Goal: Transaction & Acquisition: Obtain resource

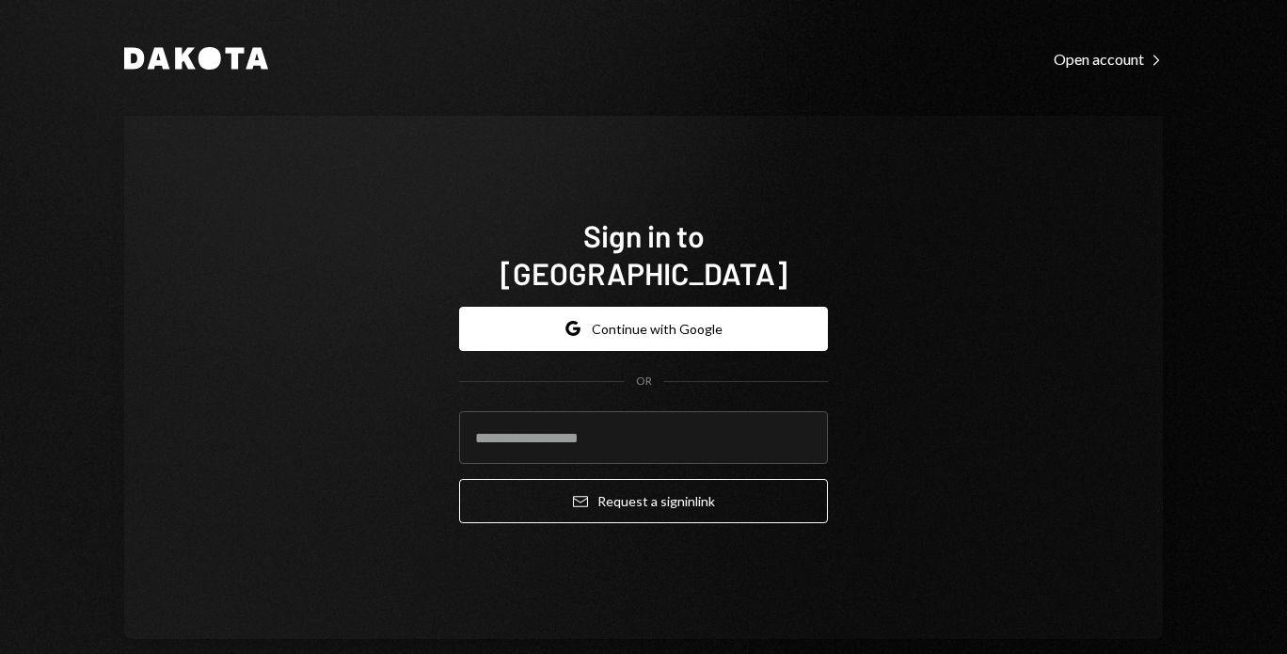
click at [513, 411] on input "email" at bounding box center [643, 437] width 369 height 53
type input "**********"
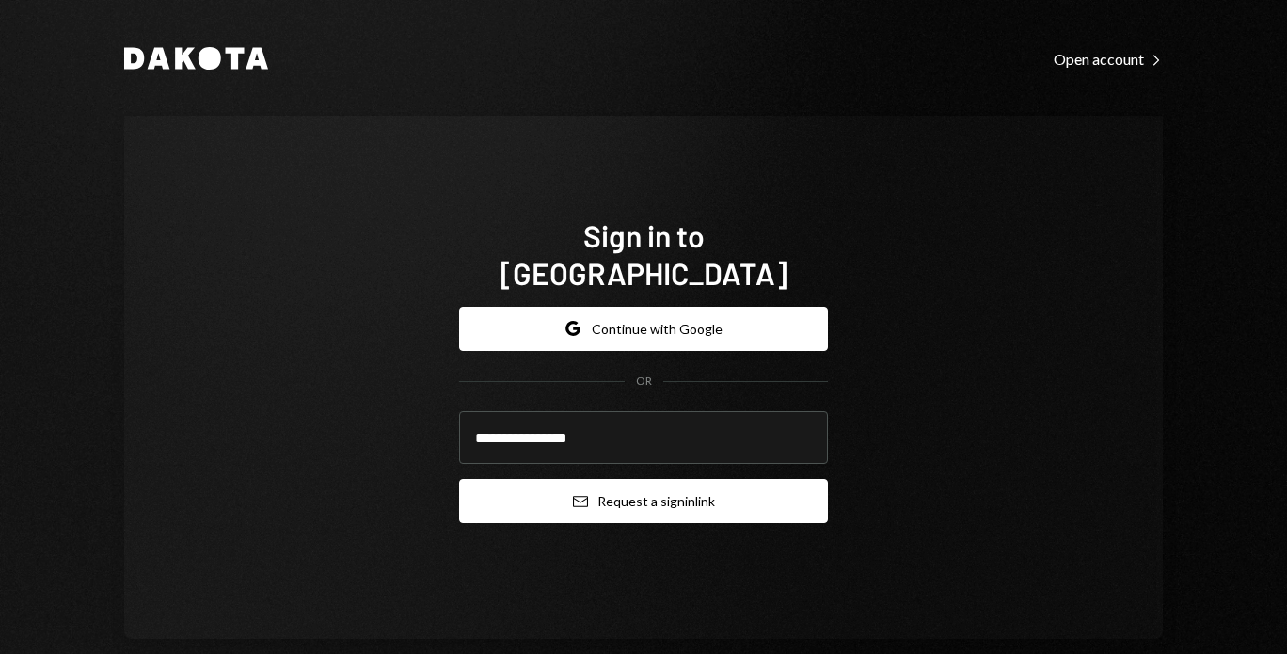
click at [546, 492] on button "Email Request a sign in link" at bounding box center [643, 501] width 369 height 44
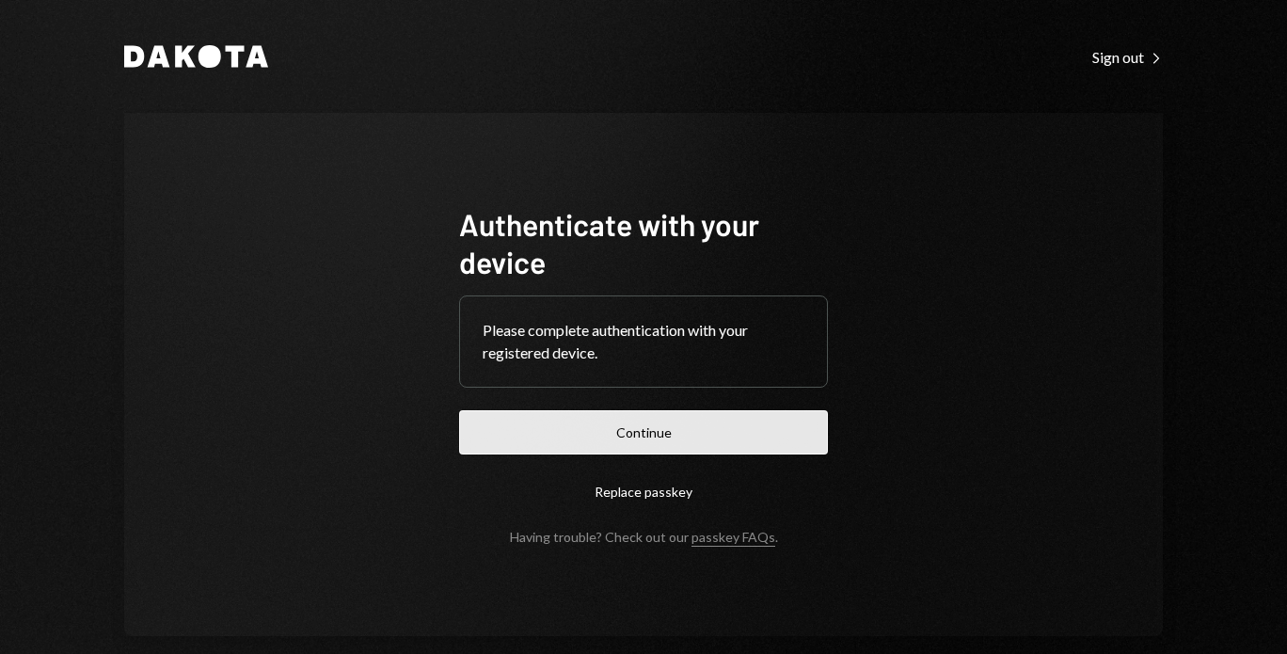
click at [583, 440] on button "Continue" at bounding box center [643, 432] width 369 height 44
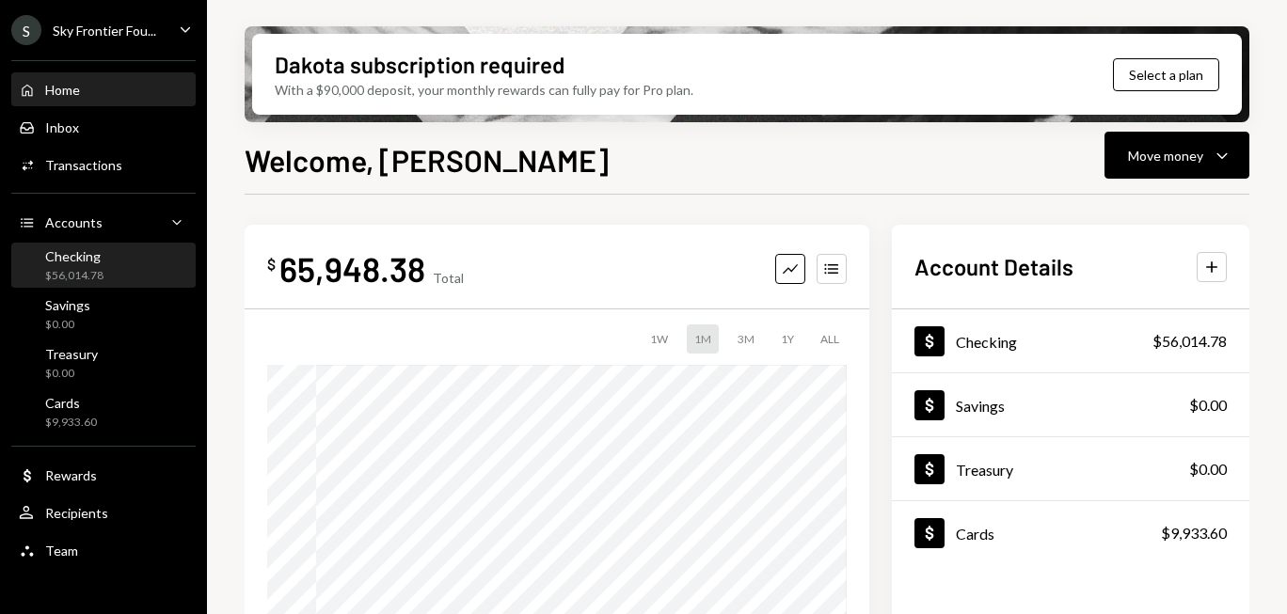
click at [123, 264] on div "Checking $56,014.78" at bounding box center [103, 266] width 169 height 36
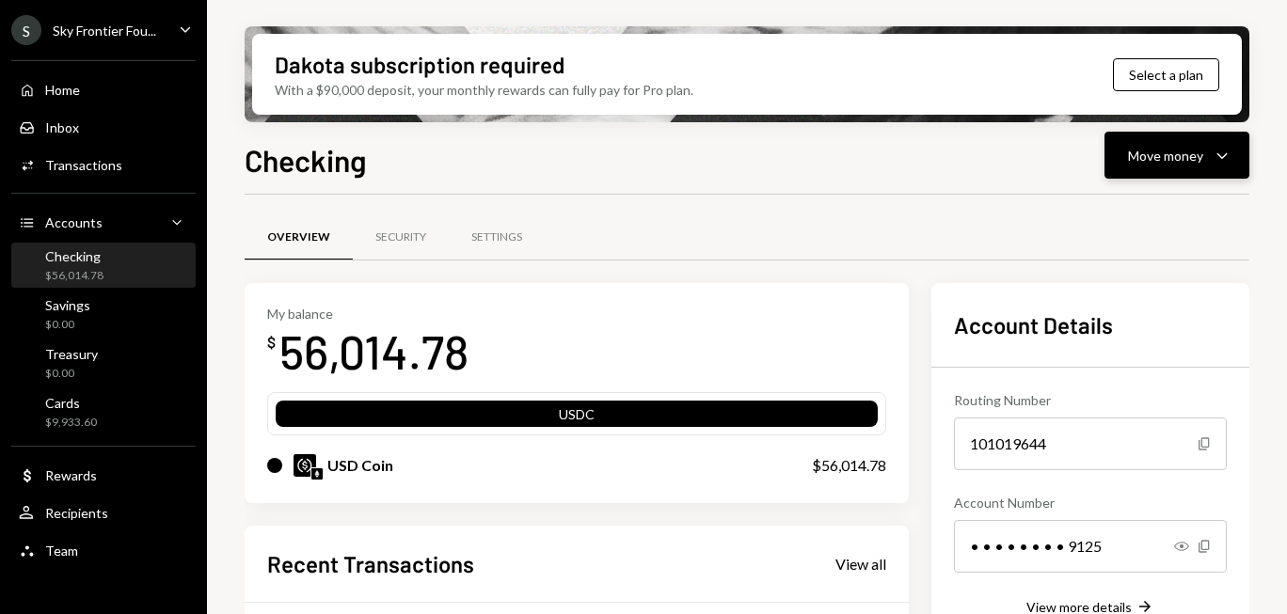
click at [1188, 150] on div "Move money" at bounding box center [1165, 156] width 75 height 20
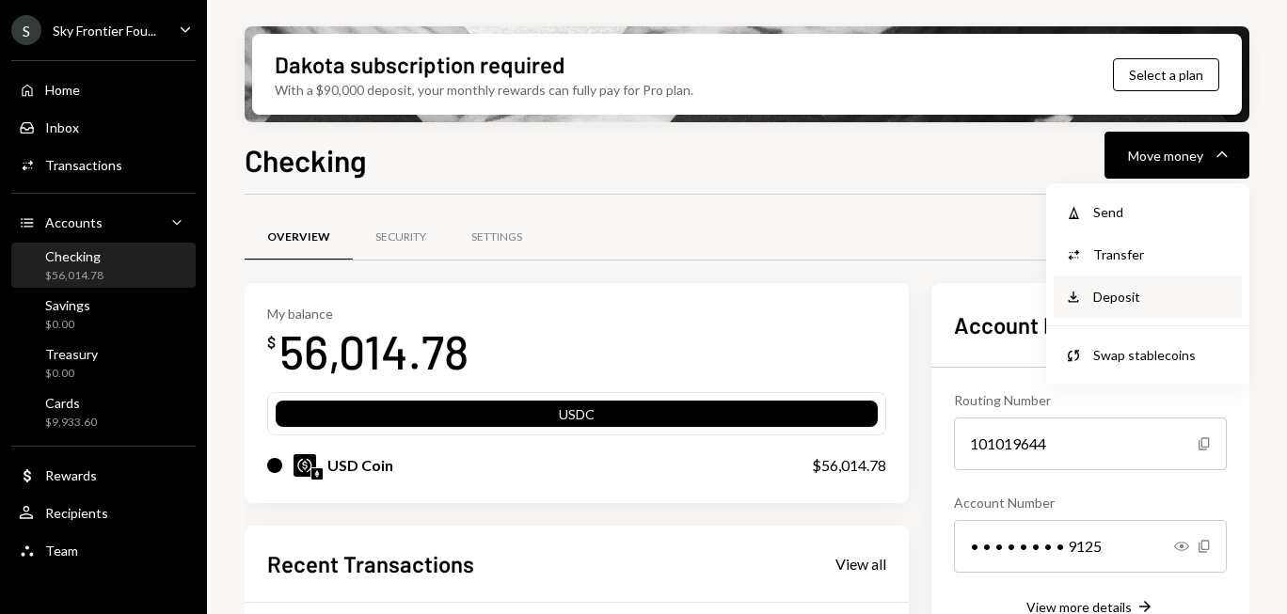
click at [1143, 294] on div "Deposit" at bounding box center [1161, 297] width 137 height 20
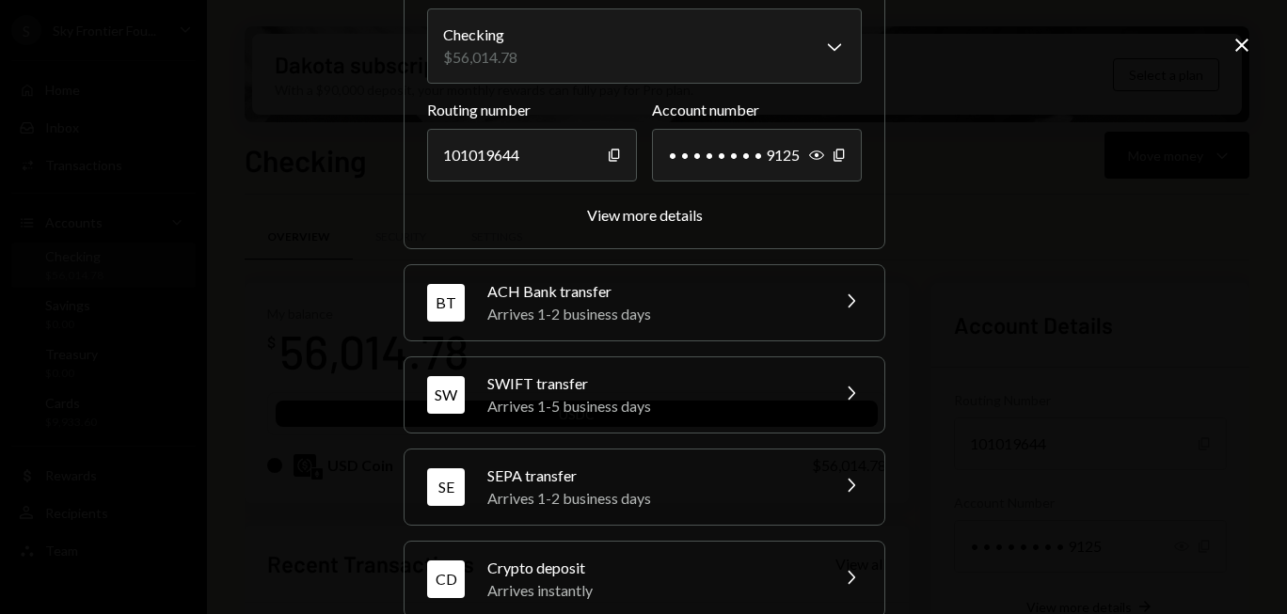
scroll to position [209, 0]
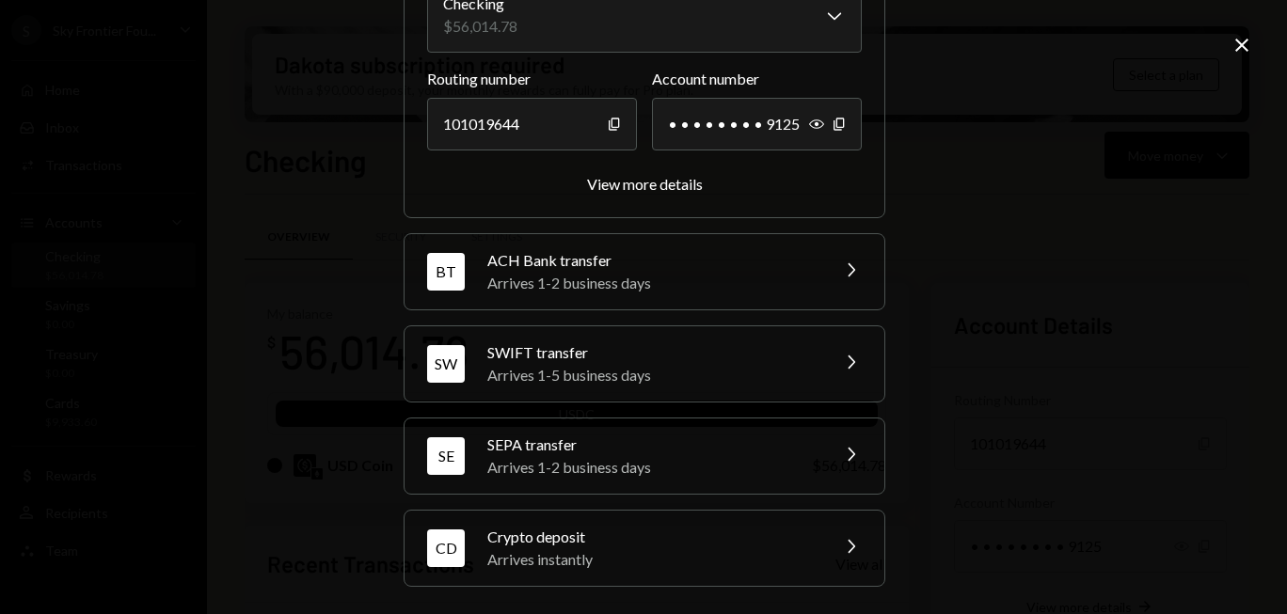
click at [771, 540] on div "Crypto deposit" at bounding box center [651, 537] width 329 height 23
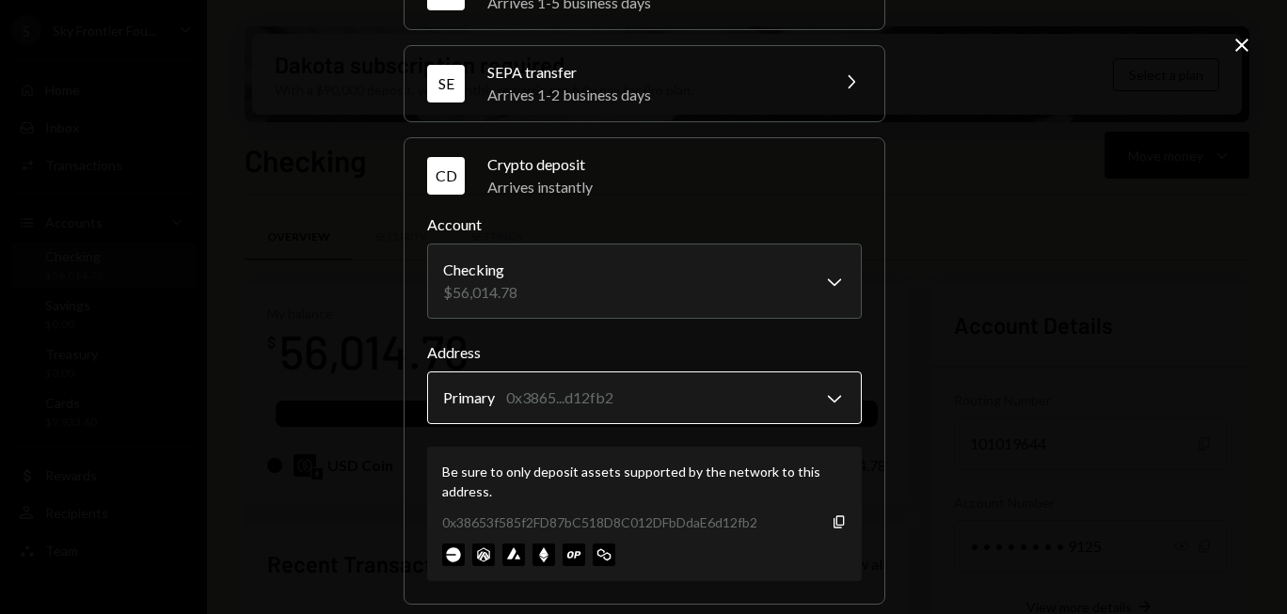
scroll to position [329, 0]
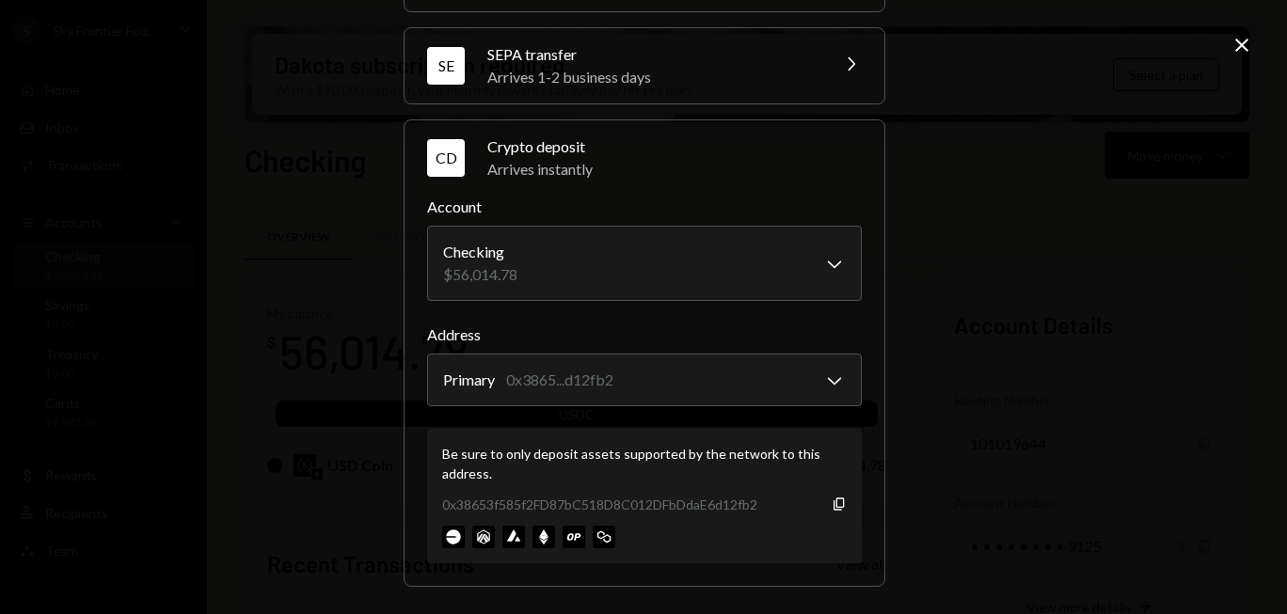
click at [590, 163] on div "Arrives instantly" at bounding box center [674, 169] width 374 height 23
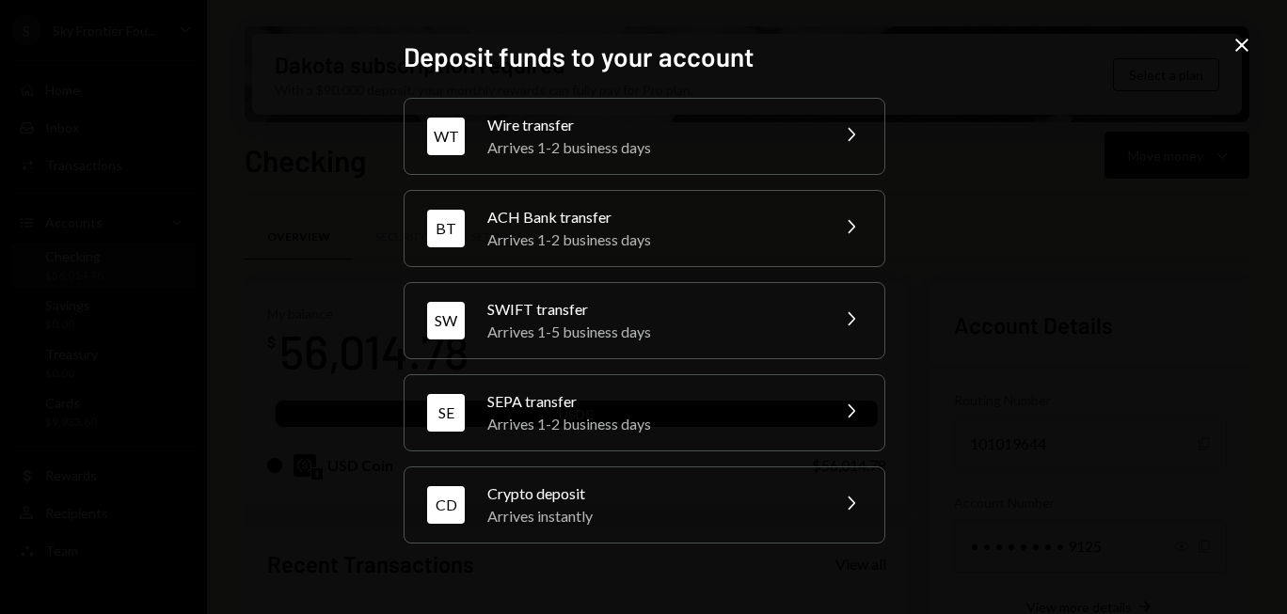
click at [557, 524] on div "Arrives instantly" at bounding box center [651, 516] width 329 height 23
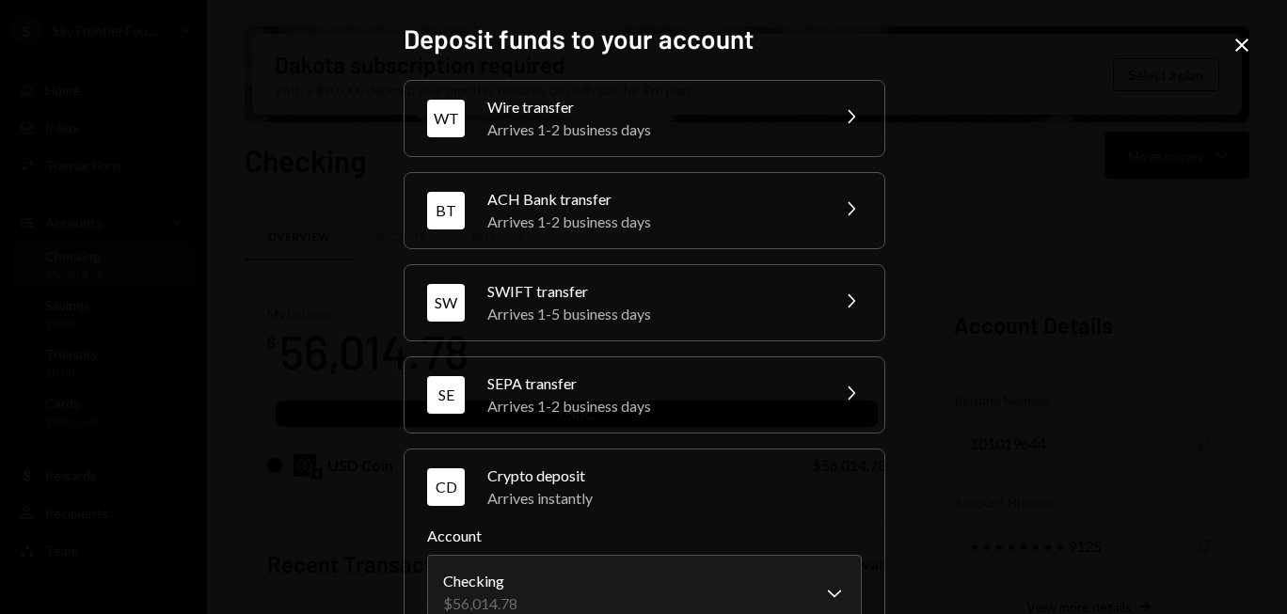
click at [1243, 52] on icon "Close" at bounding box center [1241, 45] width 23 height 23
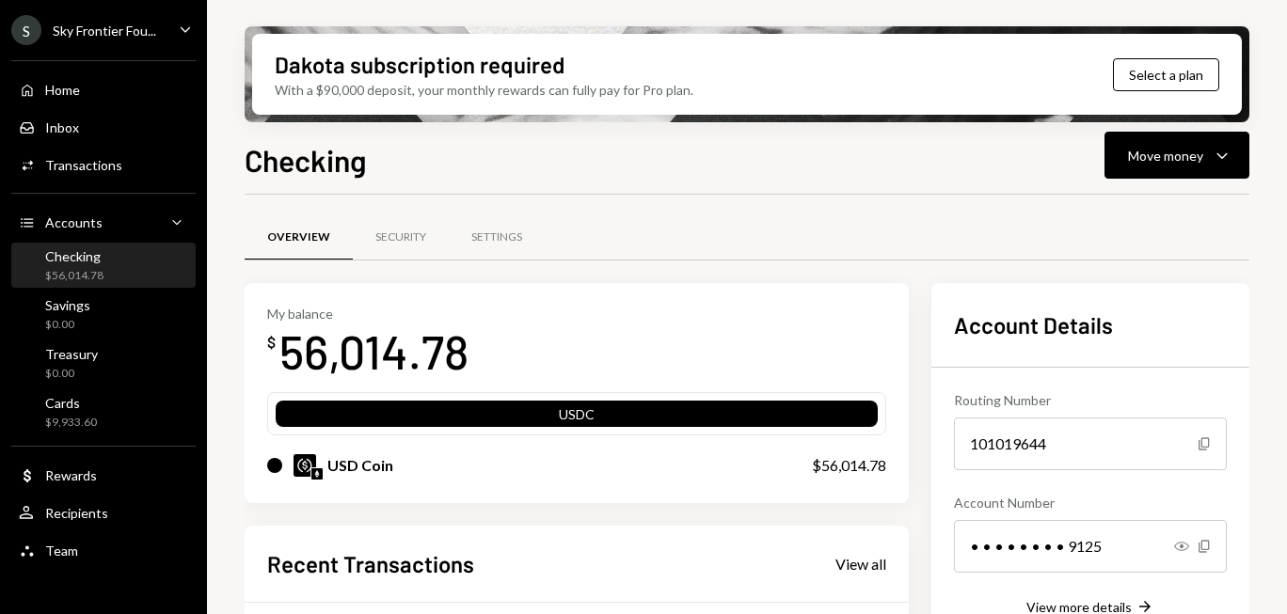
click at [123, 265] on div "Checking $56,014.78" at bounding box center [103, 266] width 169 height 36
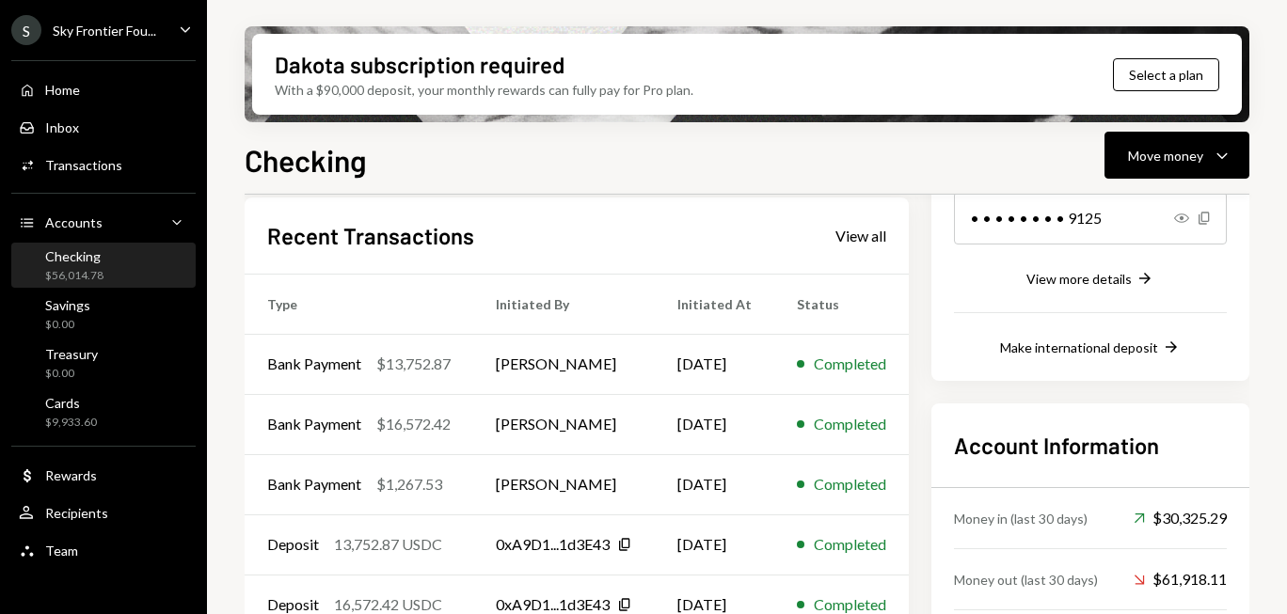
scroll to position [362, 0]
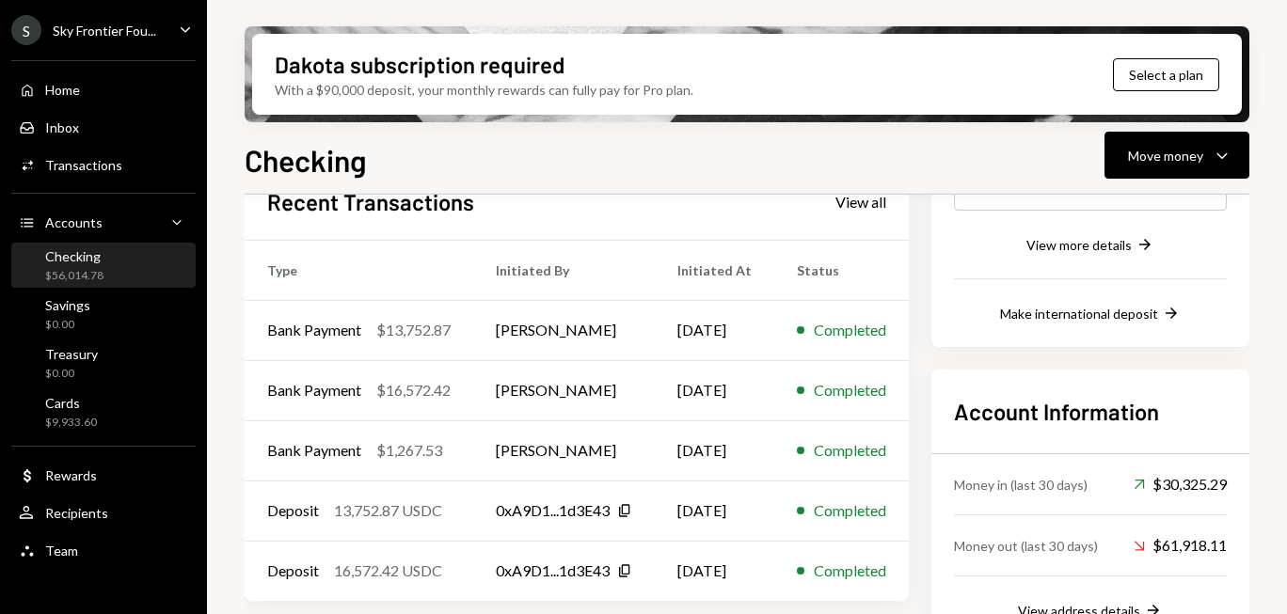
click at [60, 262] on div "Checking" at bounding box center [74, 256] width 58 height 16
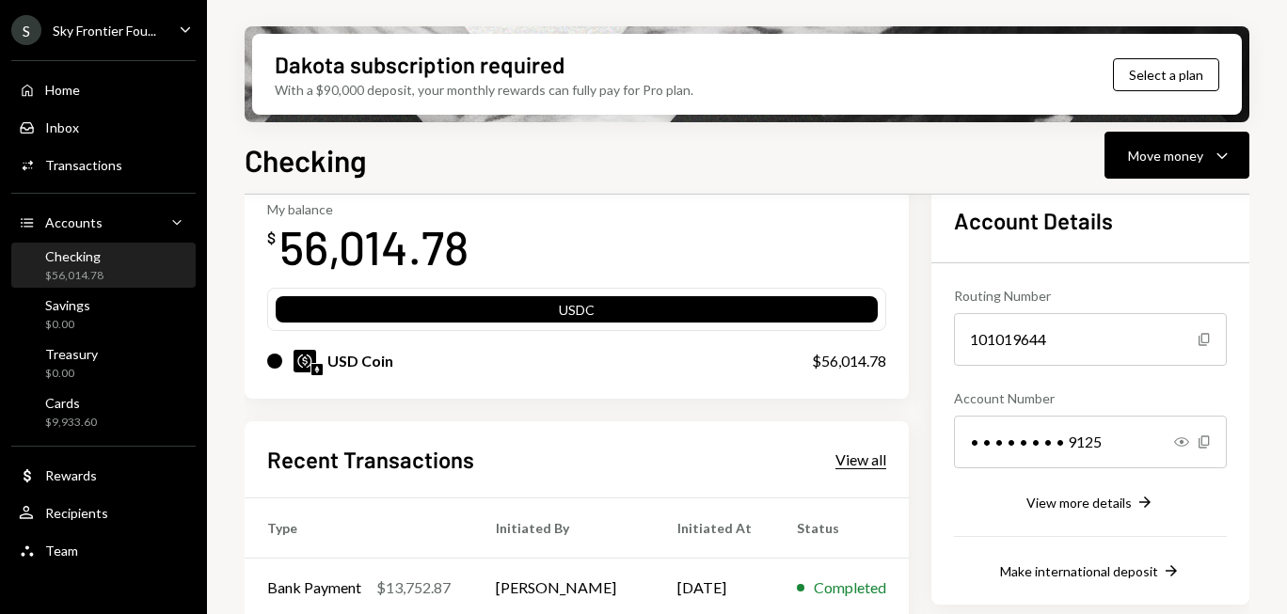
click at [866, 461] on div "View all" at bounding box center [860, 460] width 51 height 19
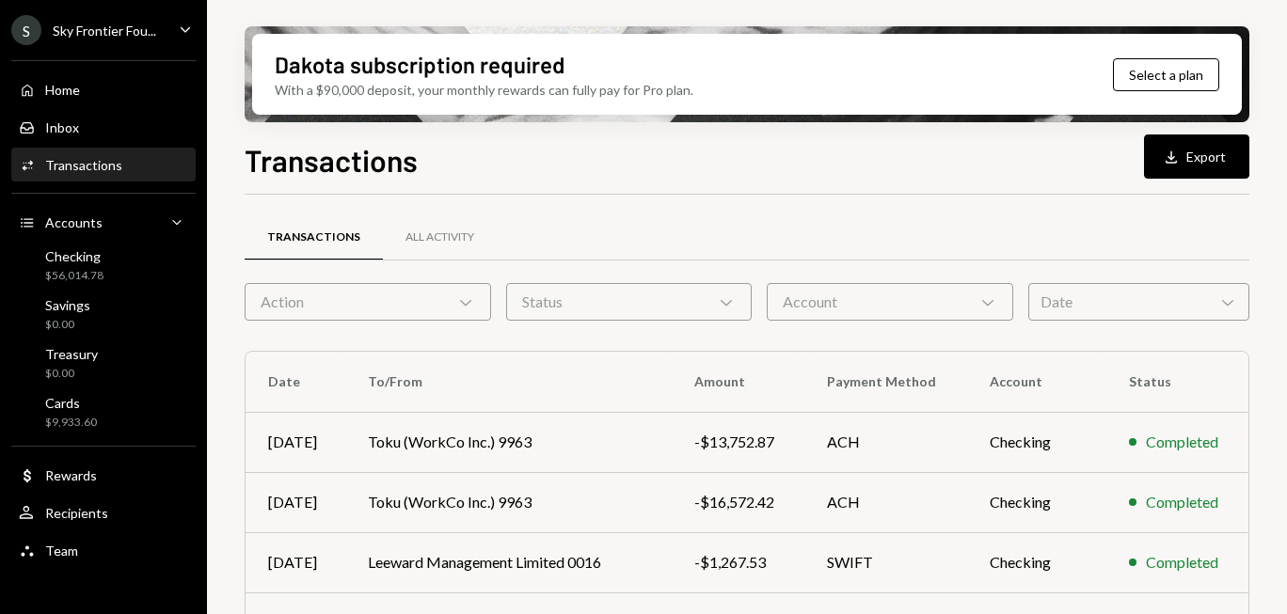
click at [854, 296] on div "Account Chevron Down" at bounding box center [890, 302] width 246 height 38
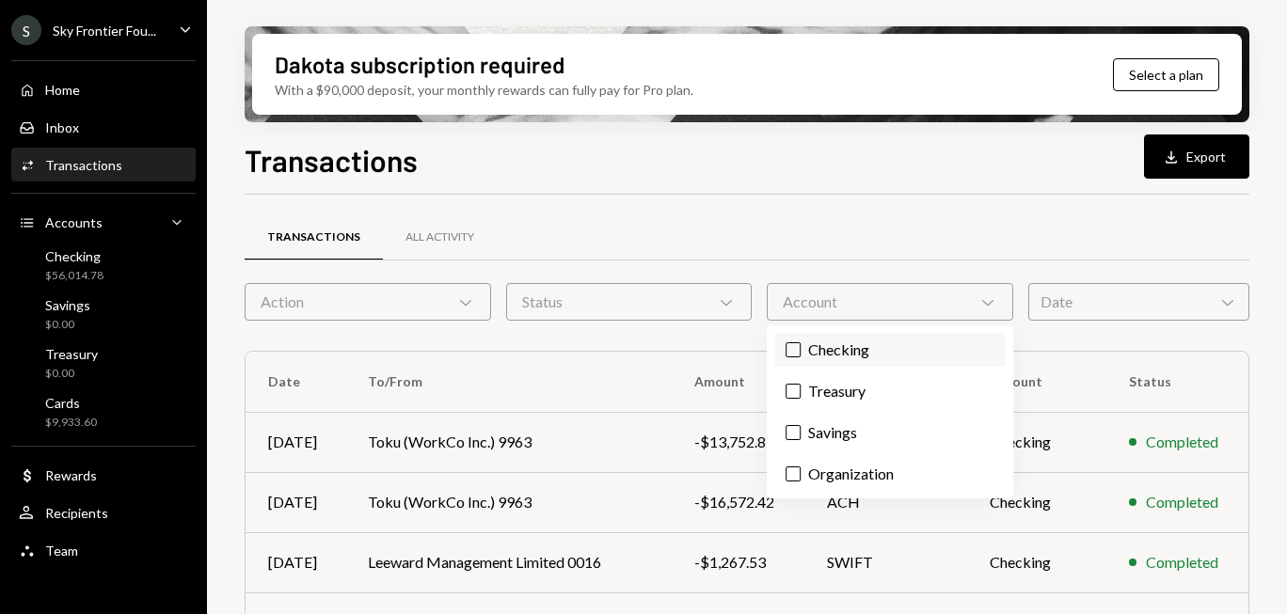
click at [793, 342] on button "Checking" at bounding box center [792, 349] width 15 height 15
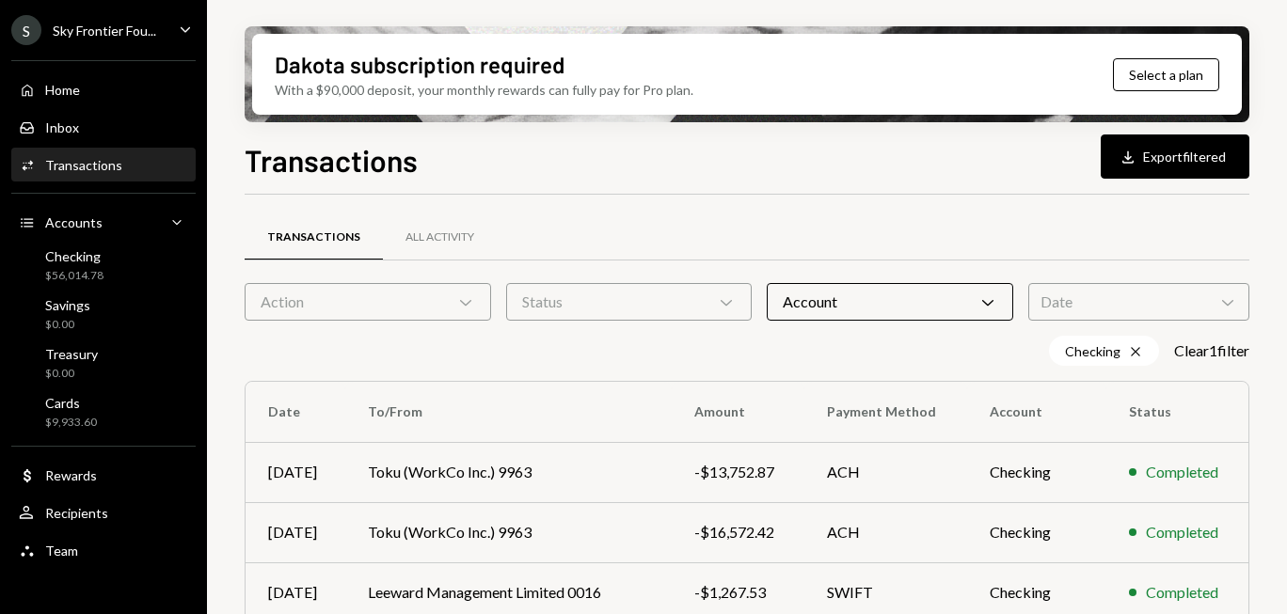
click at [847, 272] on div "Transactions All Activity" at bounding box center [747, 249] width 1005 height 70
click at [1068, 291] on div "Date Chevron Down" at bounding box center [1138, 302] width 221 height 38
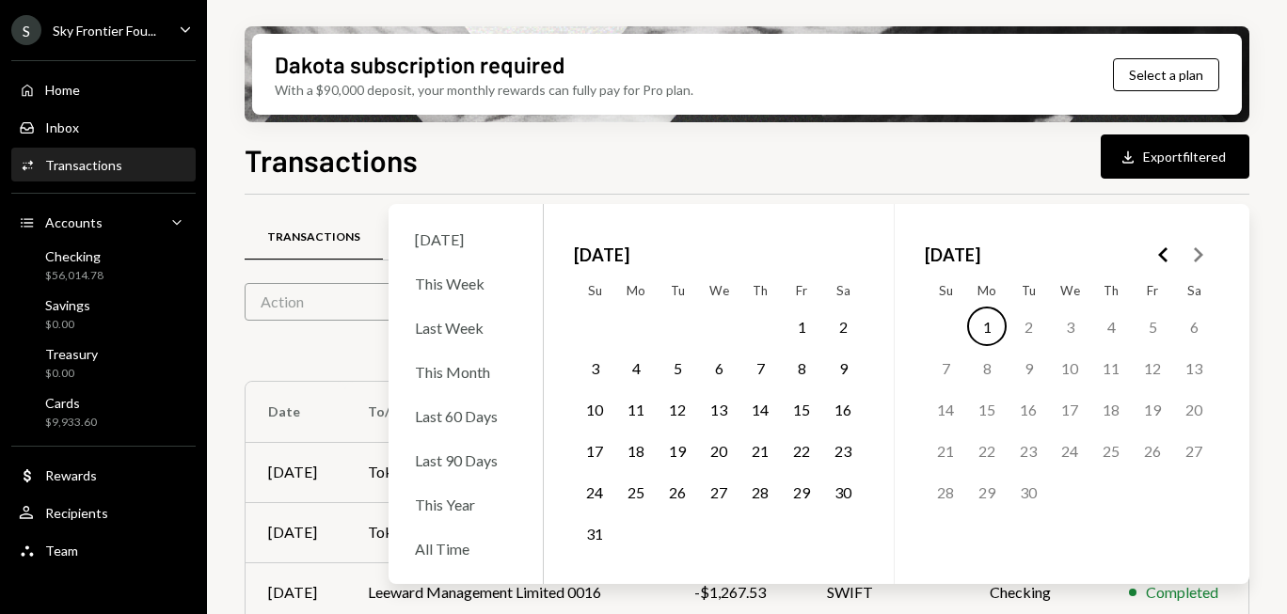
click at [1158, 245] on icon "Go to the Previous Month" at bounding box center [1163, 255] width 23 height 23
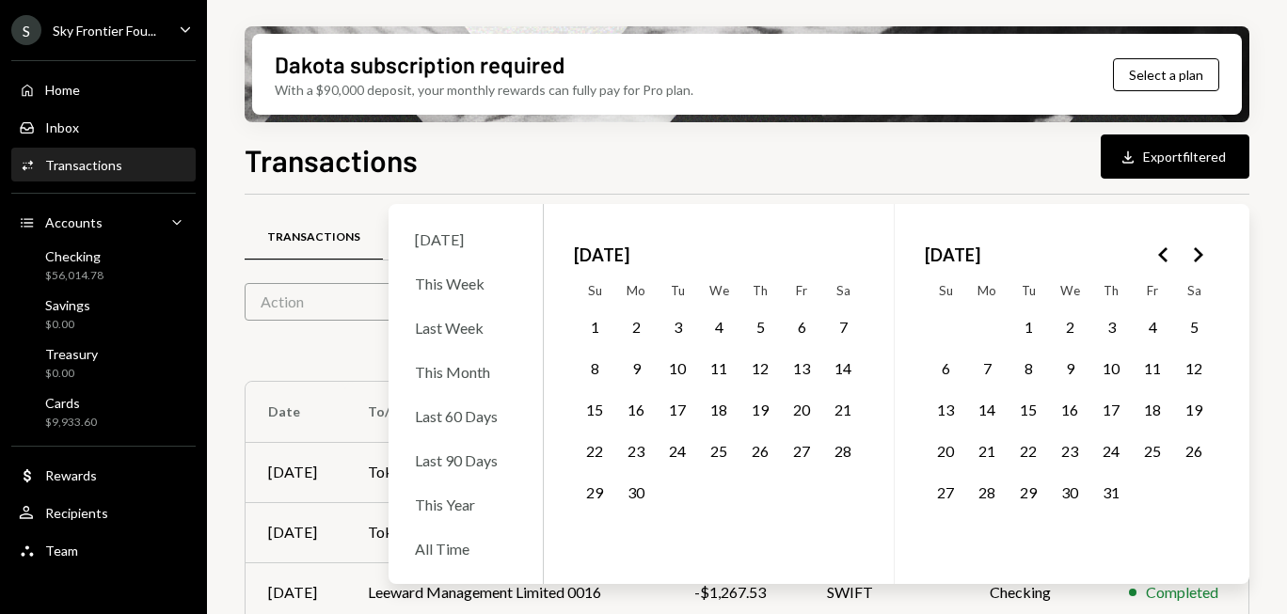
click at [1032, 325] on button "1" at bounding box center [1028, 327] width 40 height 40
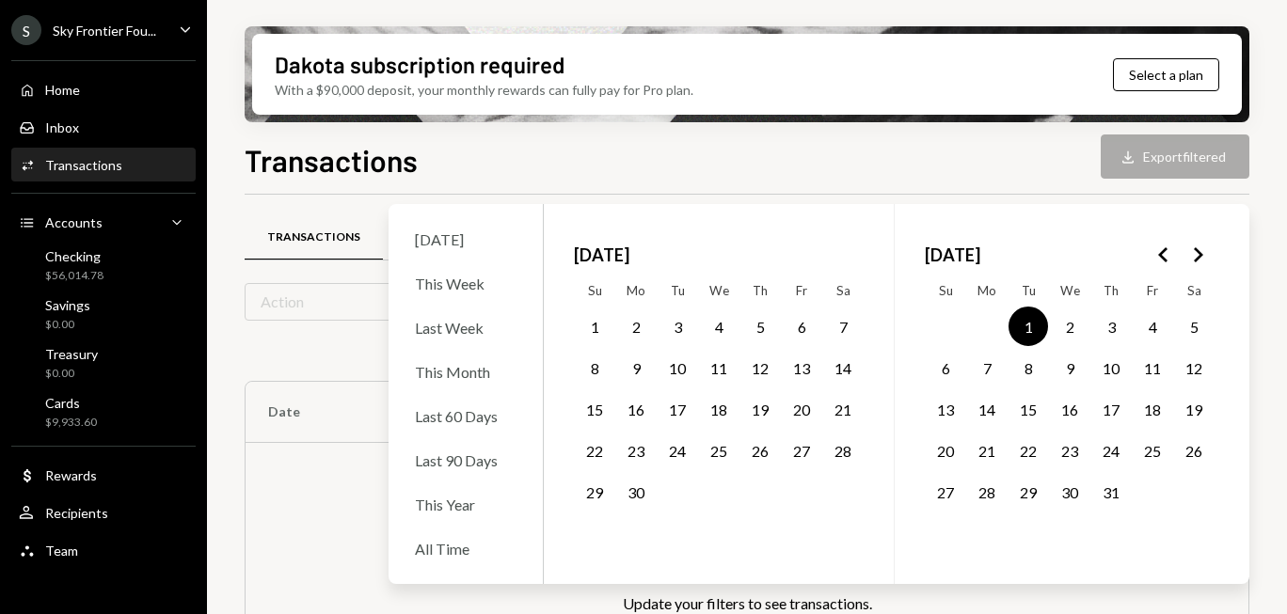
click at [1111, 507] on button "31" at bounding box center [1111, 492] width 40 height 40
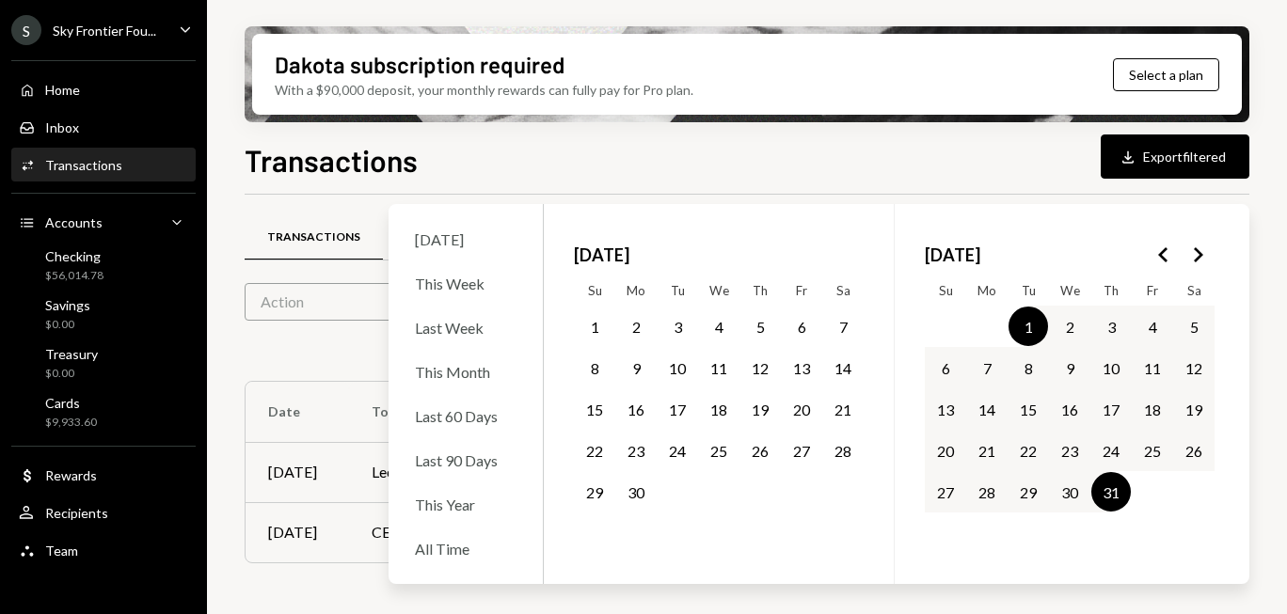
click at [1258, 305] on div "Dakota subscription required With a $90,000 deposit, your monthly rewards can f…" at bounding box center [747, 307] width 1080 height 614
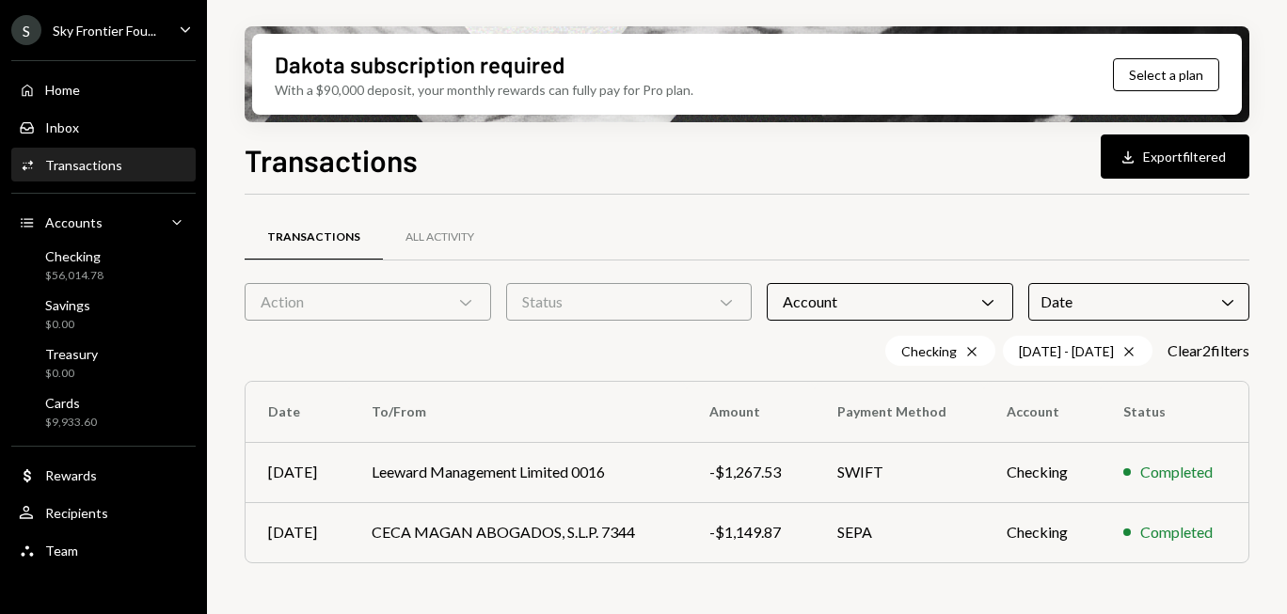
click at [114, 40] on div "S Sky Frontier Fou..." at bounding box center [83, 30] width 145 height 30
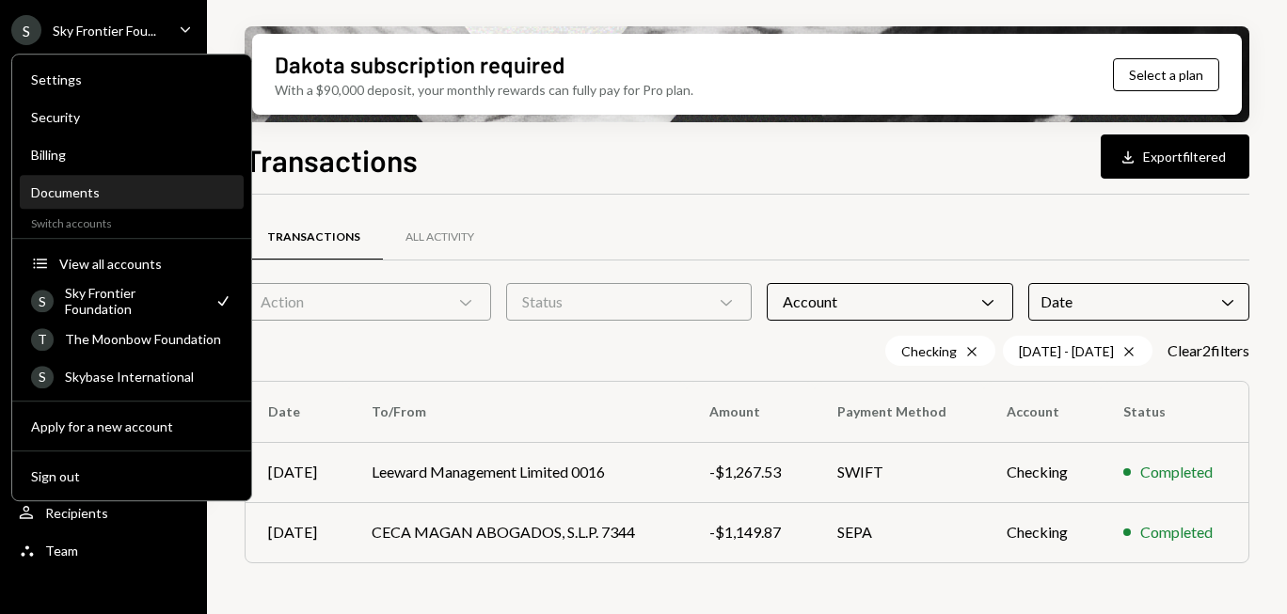
click at [103, 189] on div "Documents" at bounding box center [131, 192] width 201 height 16
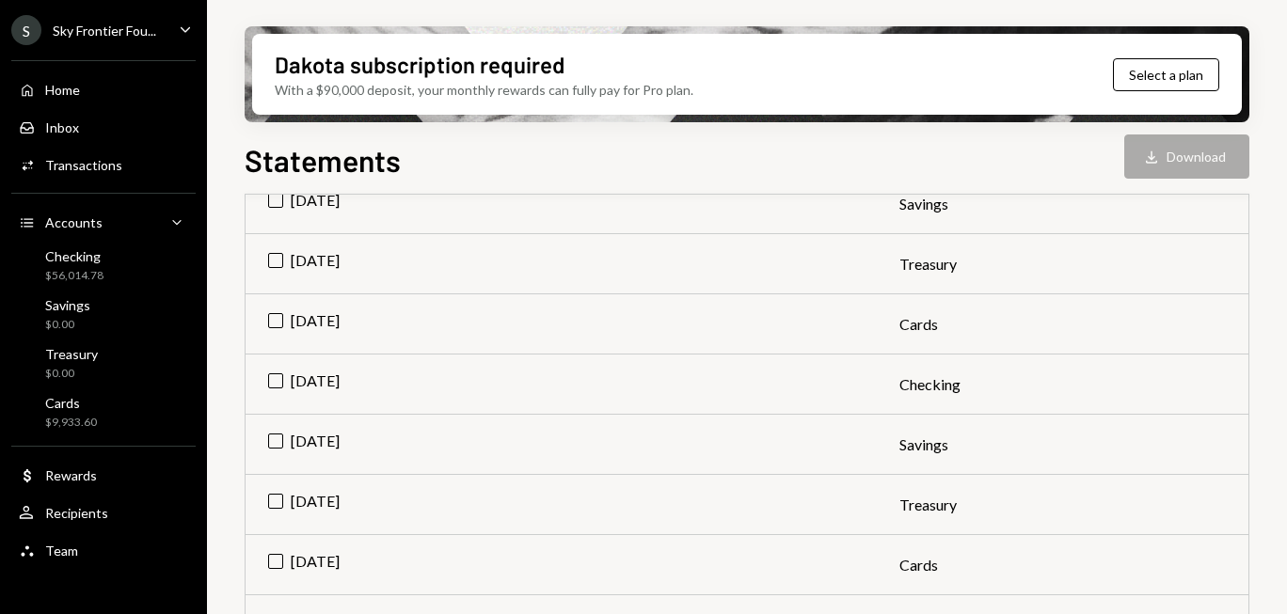
scroll to position [450, 0]
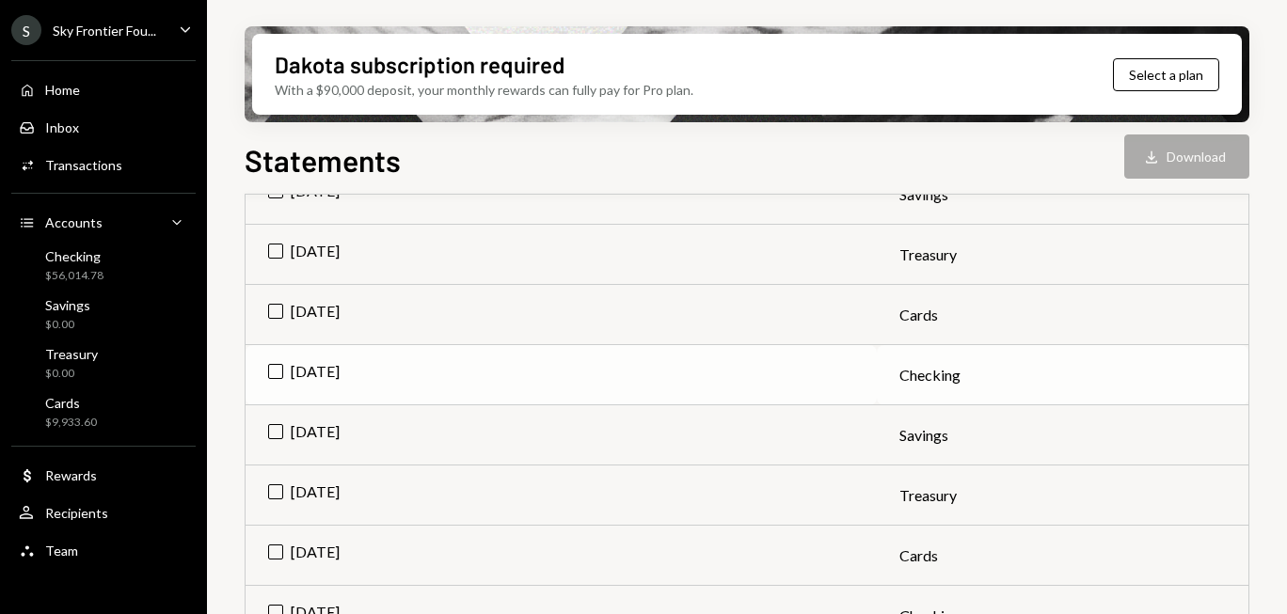
click at [271, 376] on td "[DATE]" at bounding box center [560, 375] width 631 height 60
click at [1175, 158] on button "Download Download" at bounding box center [1186, 157] width 125 height 44
